Goal: Task Accomplishment & Management: Manage account settings

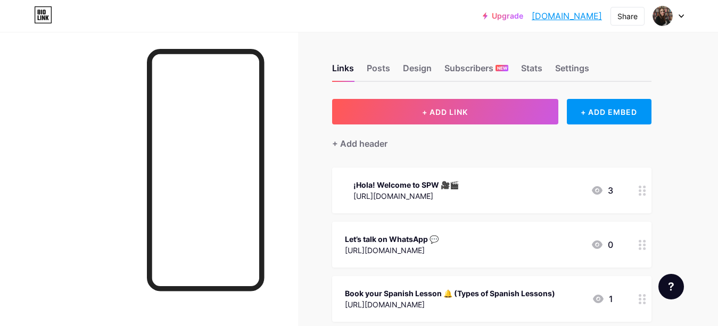
click at [433, 183] on div "¡Hola! Welcome to SPW 🎥🎬" at bounding box center [405, 184] width 105 height 11
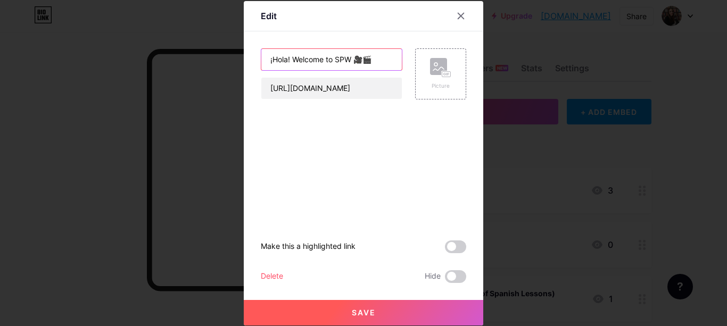
click at [281, 60] on input "¡Hola! Welcome to SPW 🎥🎬" at bounding box center [331, 59] width 141 height 21
drag, startPoint x: 350, startPoint y: 57, endPoint x: 342, endPoint y: 57, distance: 8.5
click at [342, 57] on input "¡Holaa! Welcome to SPW 🎥🎬" at bounding box center [331, 59] width 141 height 21
type input "¡Holaa! Welcome to Spanish Lessons 🎥🎬"
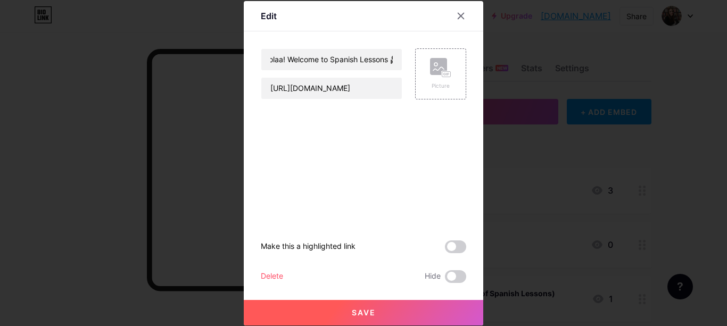
click at [381, 305] on button "Save" at bounding box center [364, 313] width 240 height 26
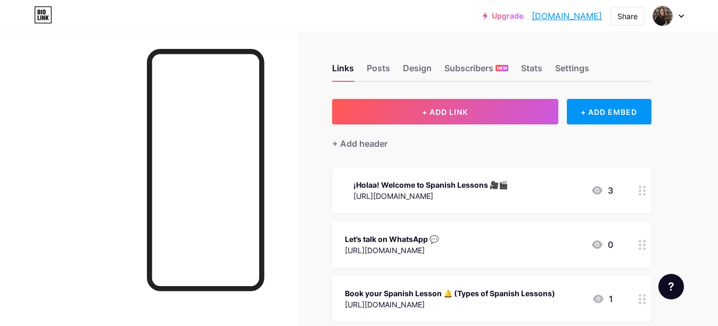
click at [493, 188] on div "¡Holaa! Welcome to Spanish Lessons 🎥🎬" at bounding box center [430, 184] width 154 height 11
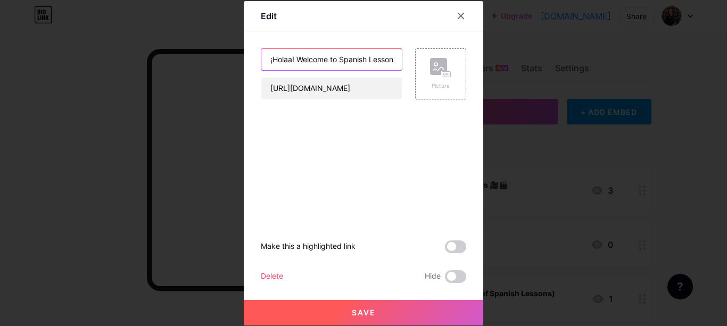
click at [293, 60] on input "¡Holaa! Welcome to Spanish Lessons 🎥🎬" at bounding box center [331, 59] width 141 height 21
type input "Welcome to Spanish Lessons 🎥🎬"
click at [346, 307] on button "Save" at bounding box center [364, 313] width 240 height 26
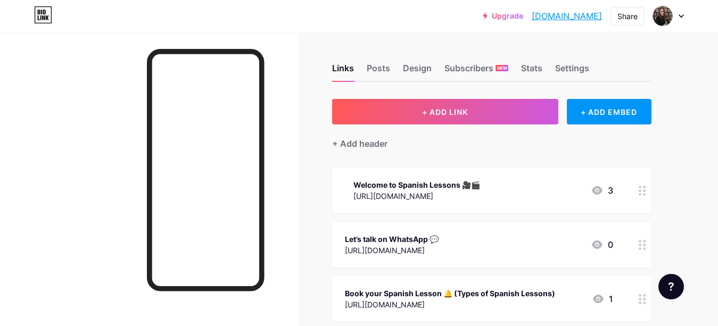
click at [475, 182] on div "Welcome to Spanish Lessons 🎥🎬" at bounding box center [416, 184] width 127 height 11
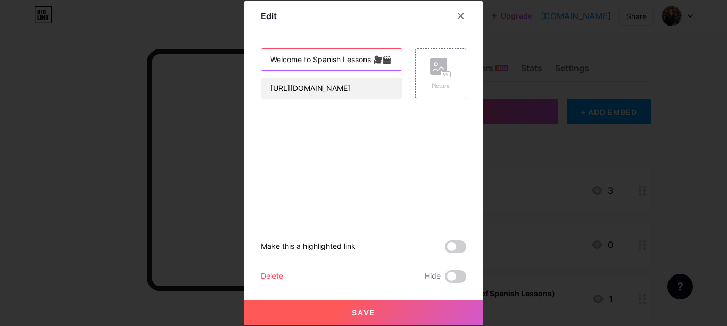
click at [309, 62] on input "Welcome to Spanish Lessons 🎥🎬" at bounding box center [331, 59] width 141 height 21
type input "Welcome to you Spanish Lessons 🎥🎬"
click at [352, 316] on span "Save" at bounding box center [364, 312] width 24 height 9
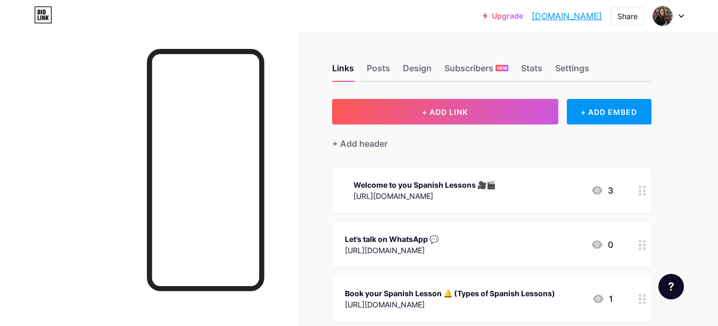
click at [430, 179] on div "Welcome to you Spanish Lessons 🎥🎬" at bounding box center [424, 184] width 142 height 11
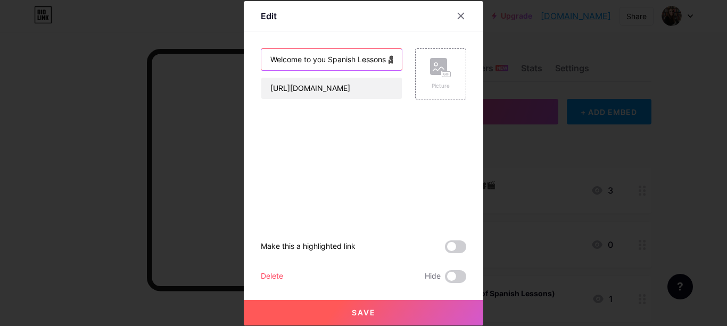
click at [319, 56] on input "Welcome to you Spanish Lessons 🎥🎬" at bounding box center [331, 59] width 141 height 21
type input "Welcome to your Spanish Lessons 🎥🎬"
click at [355, 306] on button "Save" at bounding box center [364, 313] width 240 height 26
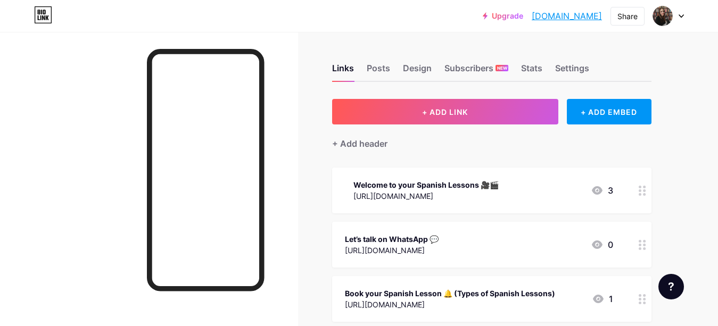
click at [496, 188] on div "Welcome to your Spanish Lessons 🎥🎬" at bounding box center [425, 184] width 145 height 11
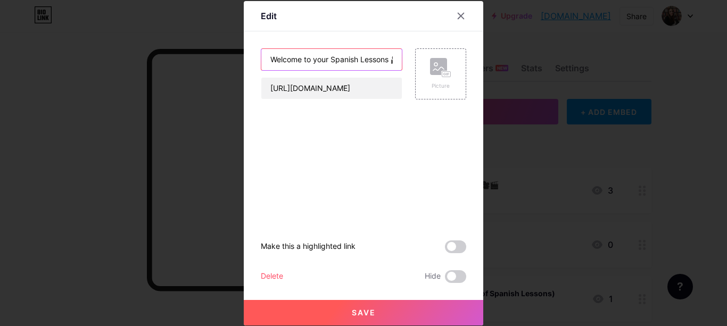
click at [392, 59] on input "Welcome to your Spanish Lessons 🎥🎬" at bounding box center [331, 59] width 141 height 21
click at [361, 61] on input "Welcome to your Spanish Lessons - Youtub" at bounding box center [331, 59] width 141 height 21
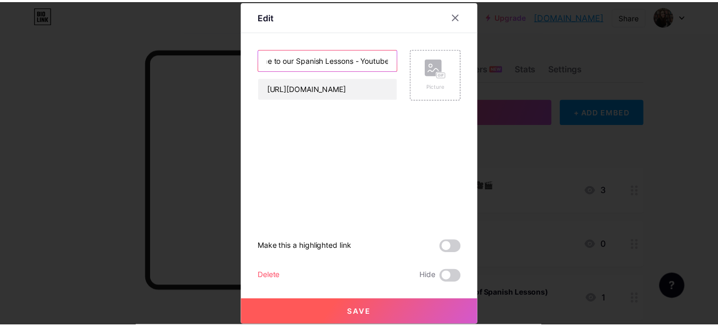
scroll to position [0, 30]
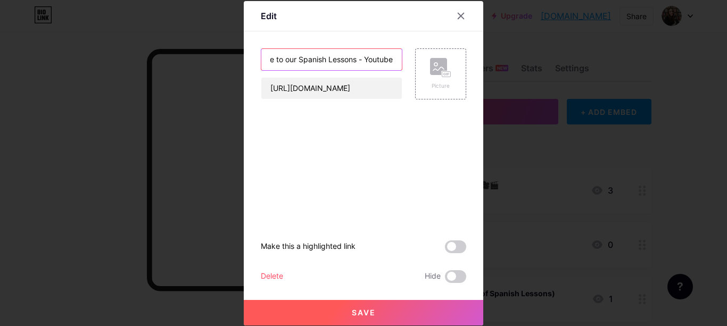
type input "Welcome to our Spanish Lessons - Youtube"
click at [350, 307] on button "Save" at bounding box center [364, 313] width 240 height 26
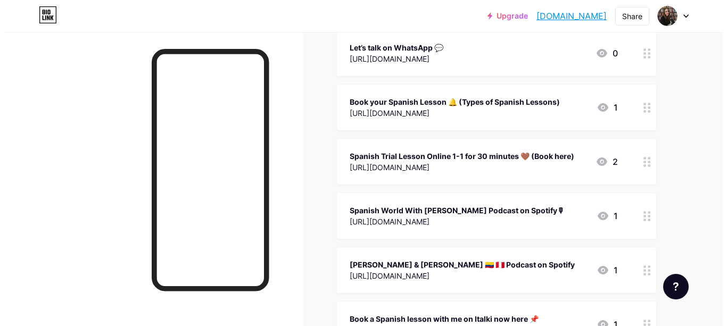
scroll to position [0, 0]
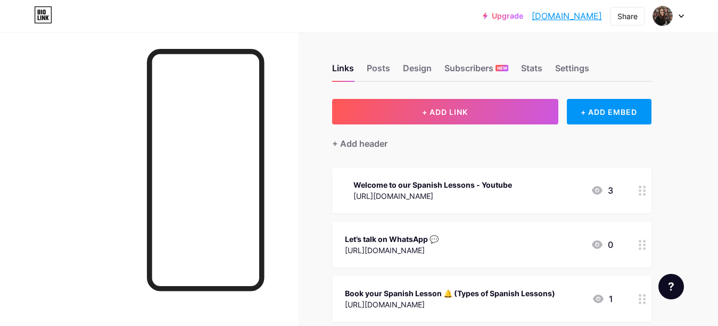
click at [477, 182] on div "Welcome to our Spanish Lessons - Youtube" at bounding box center [432, 184] width 159 height 11
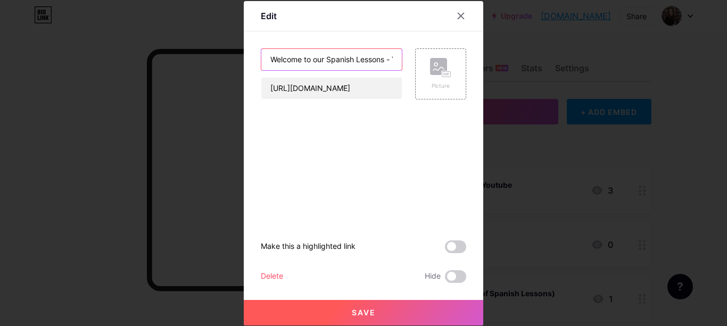
click at [384, 61] on input "Welcome to our Spanish Lessons - Youtube" at bounding box center [331, 59] width 141 height 21
paste input "·"
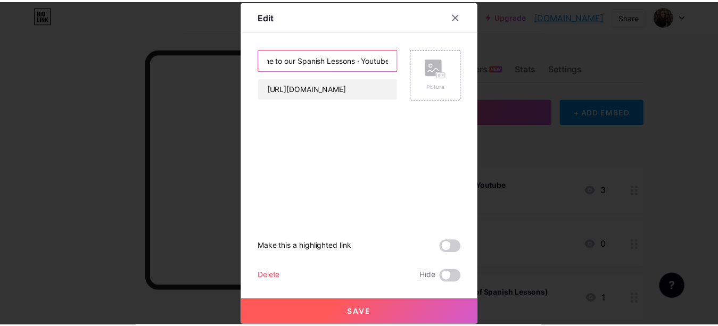
scroll to position [0, 29]
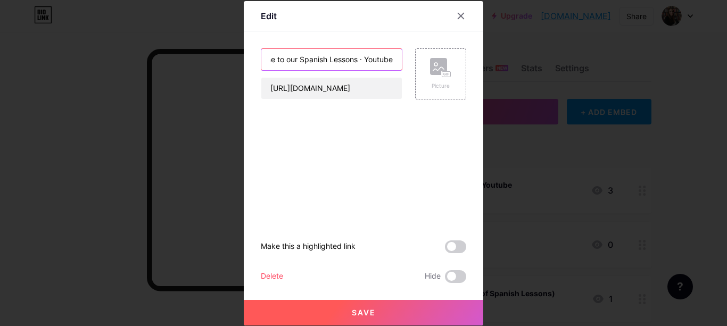
paste input "text"
type input "Welcome to our Spanish Lessons · Youtube"
click at [363, 313] on span "Save" at bounding box center [364, 312] width 24 height 9
